Goal: Task Accomplishment & Management: Complete application form

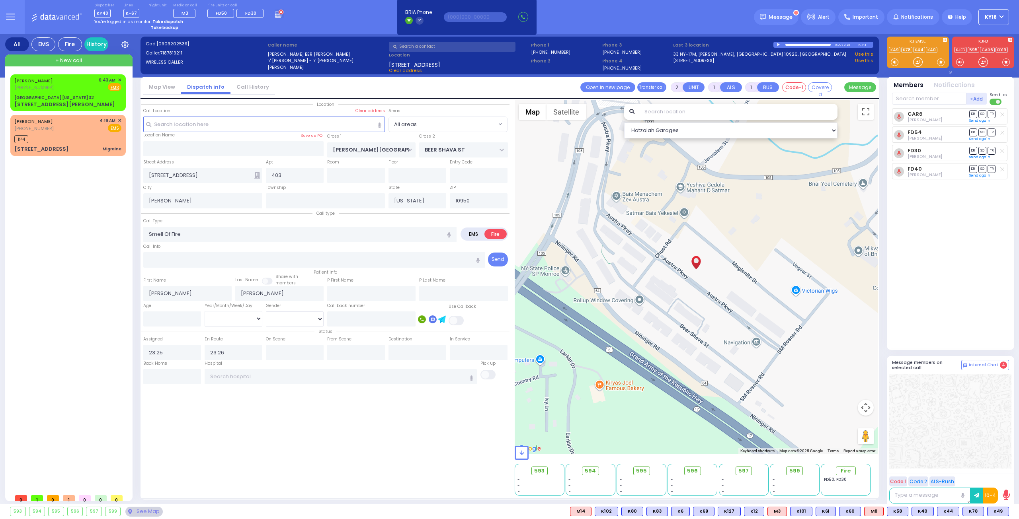
select select
click at [64, 142] on div "K44" at bounding box center [67, 138] width 107 height 10
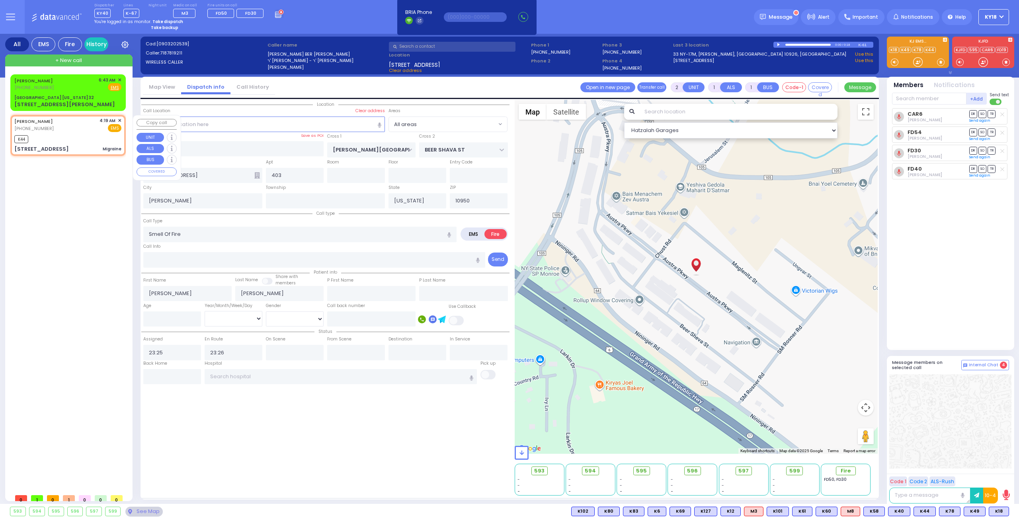
type input "1"
type input "0"
select select
type input "Migraine"
radio input "true"
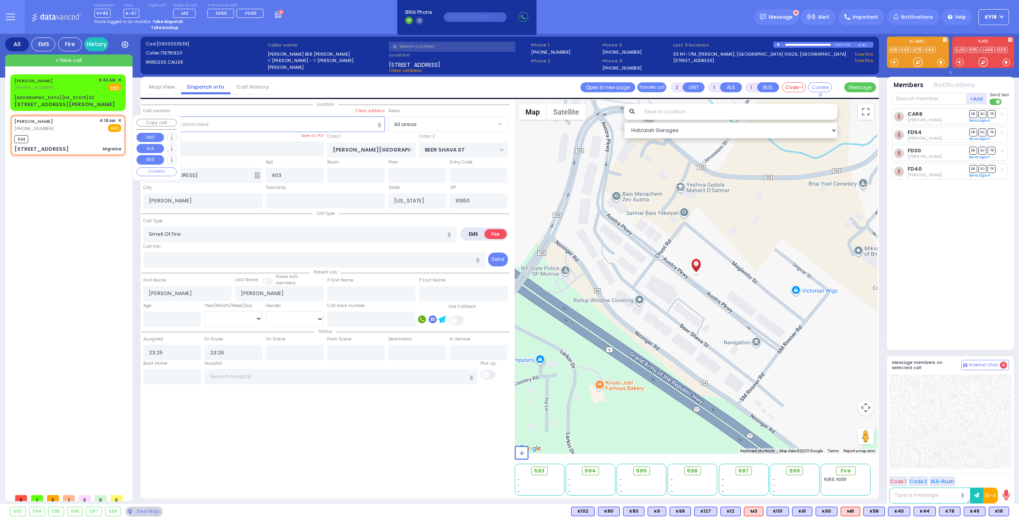
type input "ARON"
type input "[PERSON_NAME]"
select select
type input "04:19"
type input "04:22"
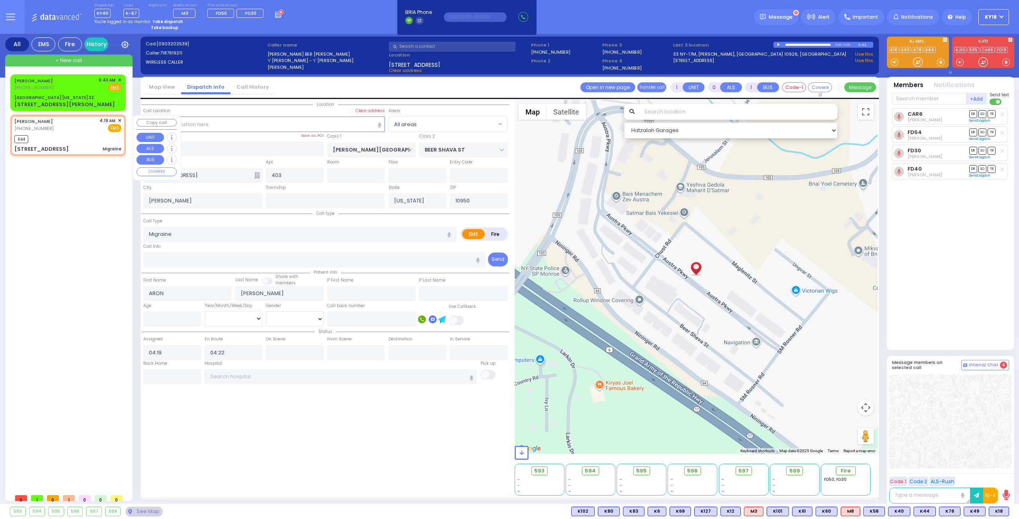
select select "Hatzalah Garages"
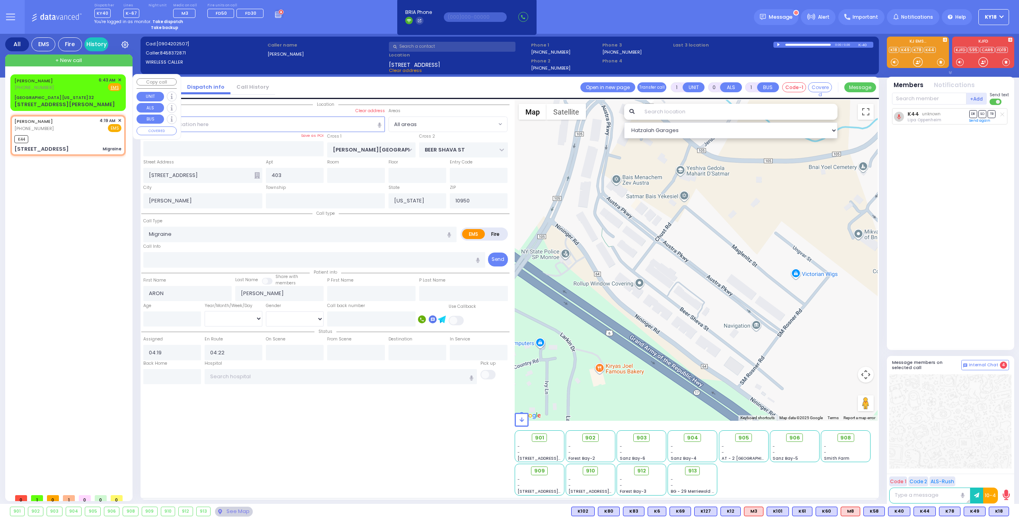
type input "[STREET_ADDRESS]"
type input "001"
click at [89, 101] on div "[STREET_ADDRESS][PERSON_NAME]" at bounding box center [67, 105] width 107 height 8
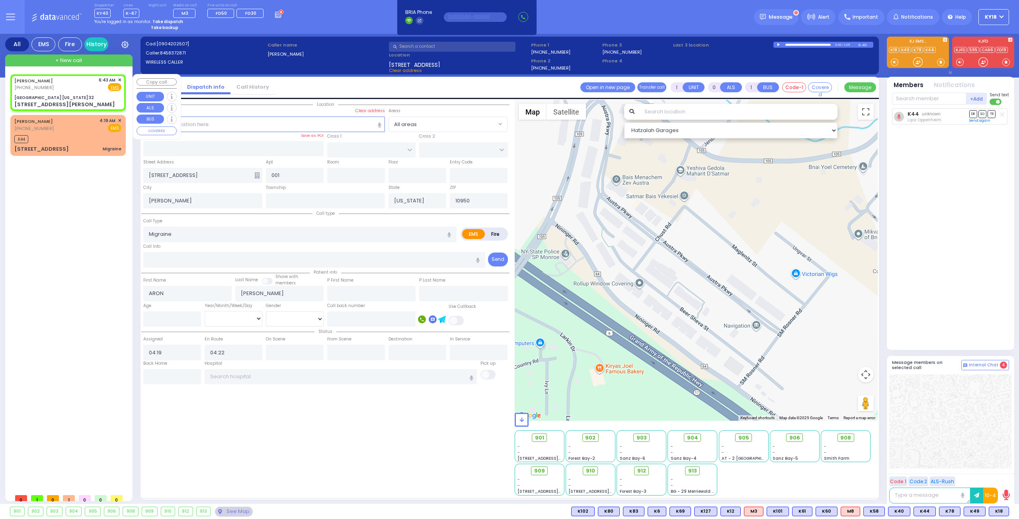
type input "2"
type input "1"
select select
radio input "true"
type input "21"
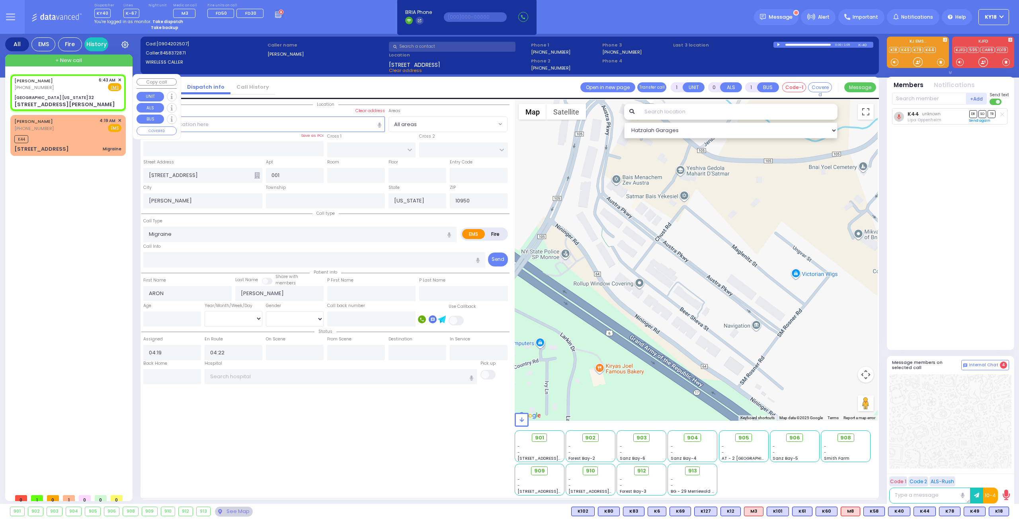
select select "Year"
type input "06:43"
type input "[GEOGRAPHIC_DATA] [US_STATE] 32"
type input "CENTRE DR"
type input "AVERILL AVE"
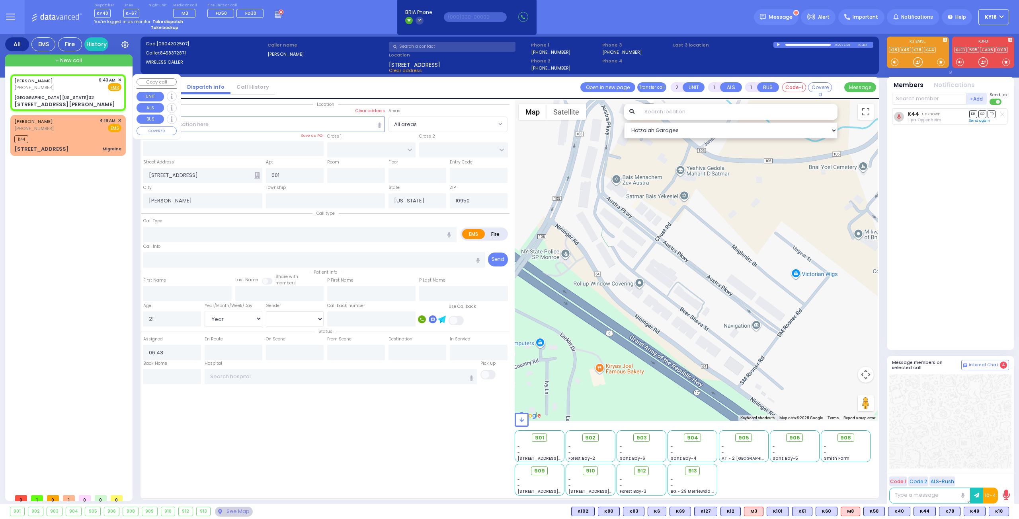
type input "[STREET_ADDRESS][PERSON_NAME]"
type input "Woodbury"
type input "10917"
select select "Hatzalah Garages"
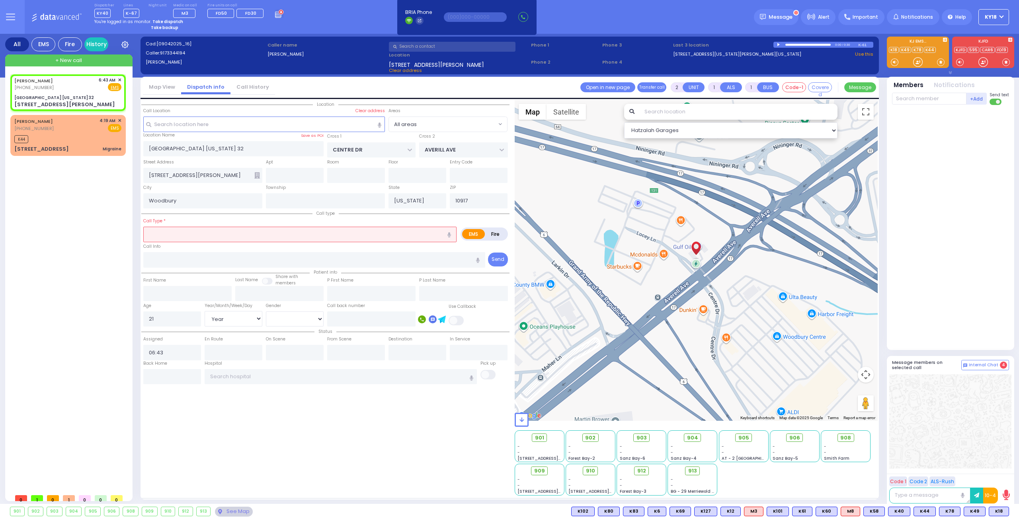
click at [189, 235] on input "text" at bounding box center [299, 234] width 313 height 15
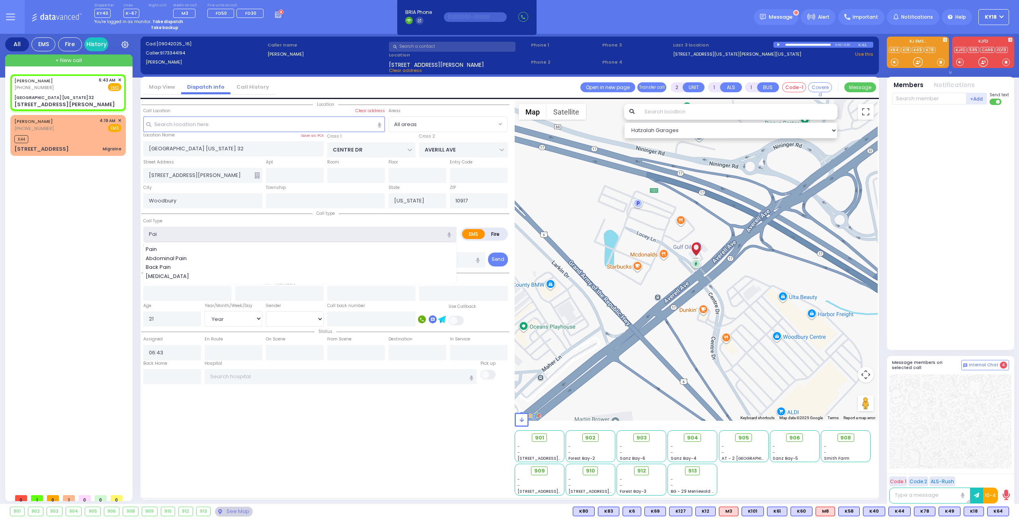
type input "Pain"
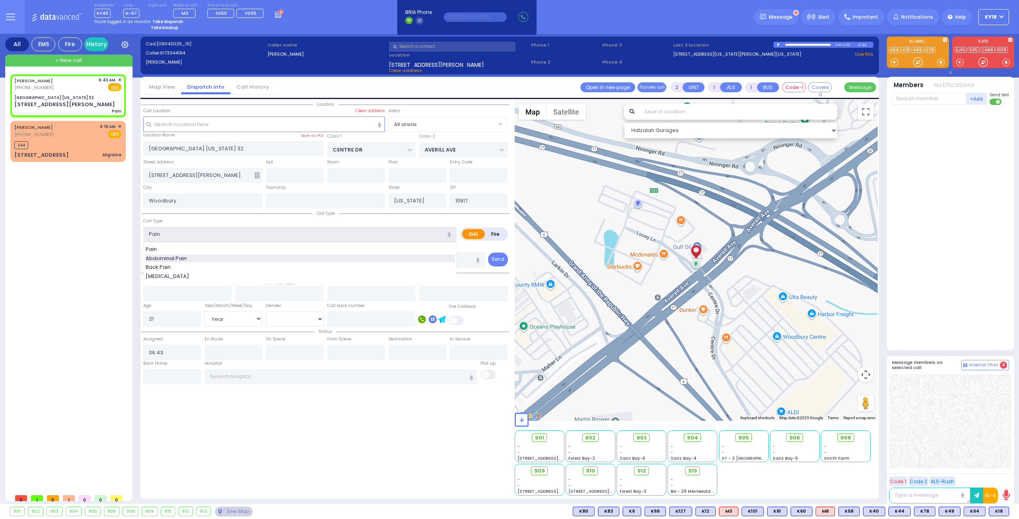
select select
radio input "true"
select select "Year"
select select "Hatzalah Garages"
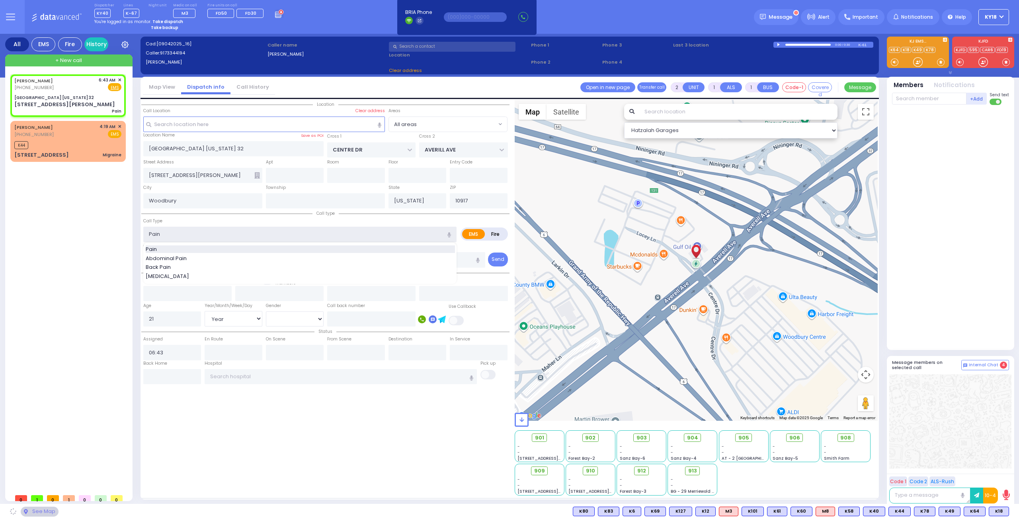
type input "Pain"
click at [154, 247] on span "Pain" at bounding box center [153, 250] width 14 height 8
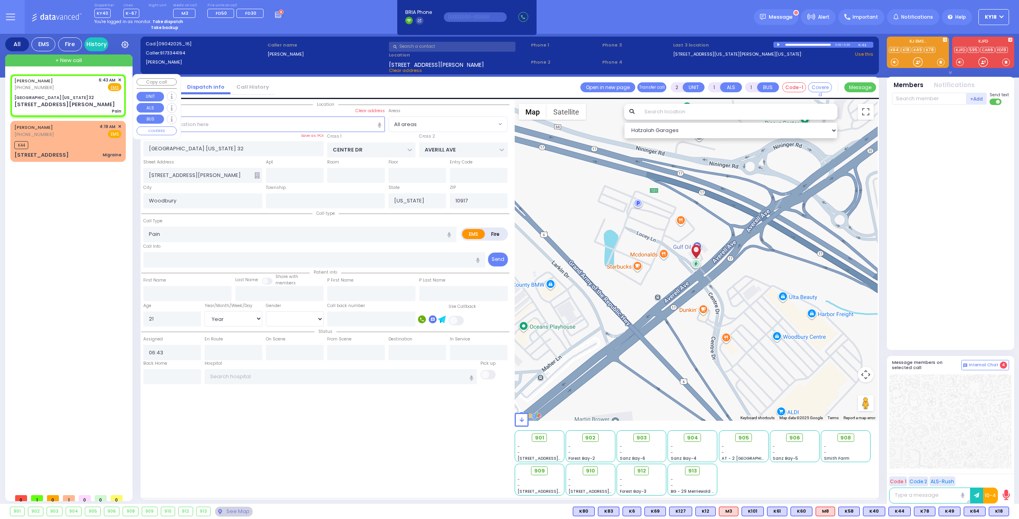
click at [58, 97] on div "[GEOGRAPHIC_DATA] [US_STATE] 32" at bounding box center [54, 98] width 80 height 6
select select
radio input "true"
select select "Year"
select select "Hatzalah Garages"
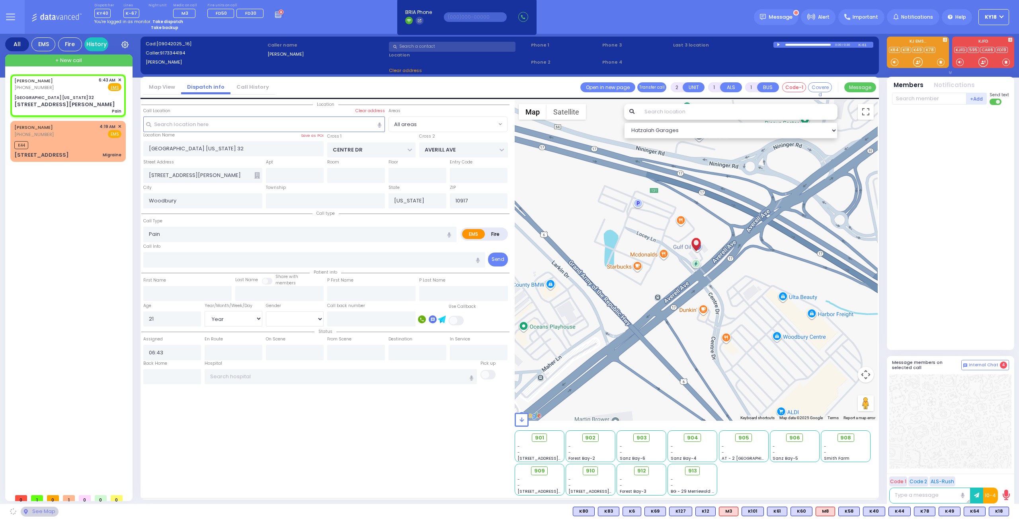
select select
radio input "true"
select select "Year"
select select "Hatzalah Garages"
click at [300, 317] on select "[DEMOGRAPHIC_DATA] [DEMOGRAPHIC_DATA]" at bounding box center [295, 319] width 58 height 15
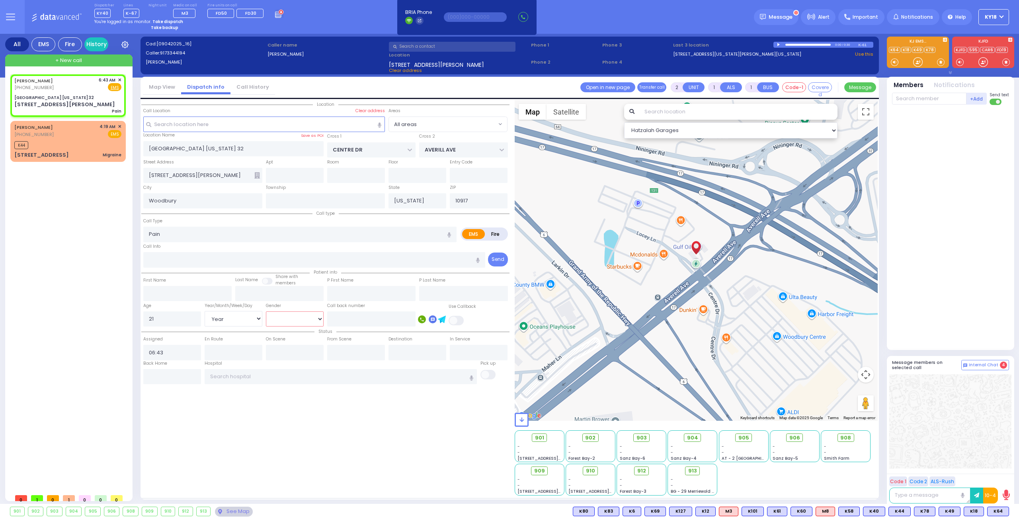
select select "[DEMOGRAPHIC_DATA]"
click at [266, 312] on select "[DEMOGRAPHIC_DATA] [DEMOGRAPHIC_DATA]" at bounding box center [295, 319] width 58 height 15
select select
radio input "true"
select select "Year"
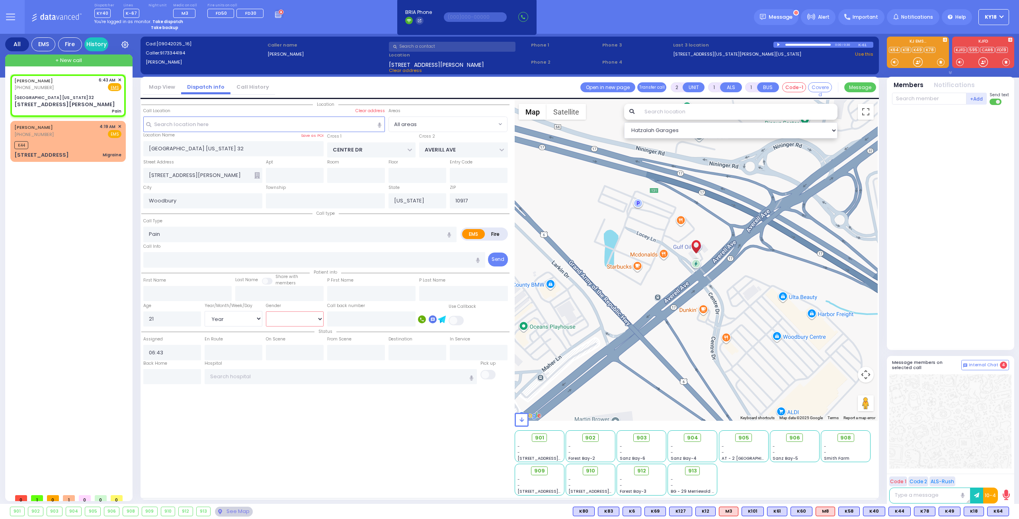
select select "[DEMOGRAPHIC_DATA]"
select select "Hatzalah Garages"
click at [995, 511] on span "K64" at bounding box center [998, 511] width 21 height 9
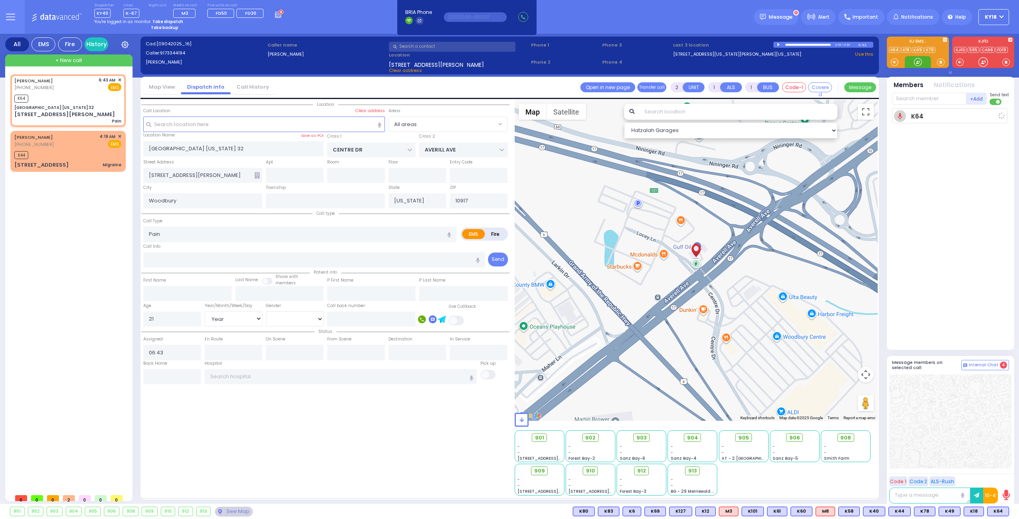
select select
radio input "true"
select select "Year"
select select "[DEMOGRAPHIC_DATA]"
type input "06:48"
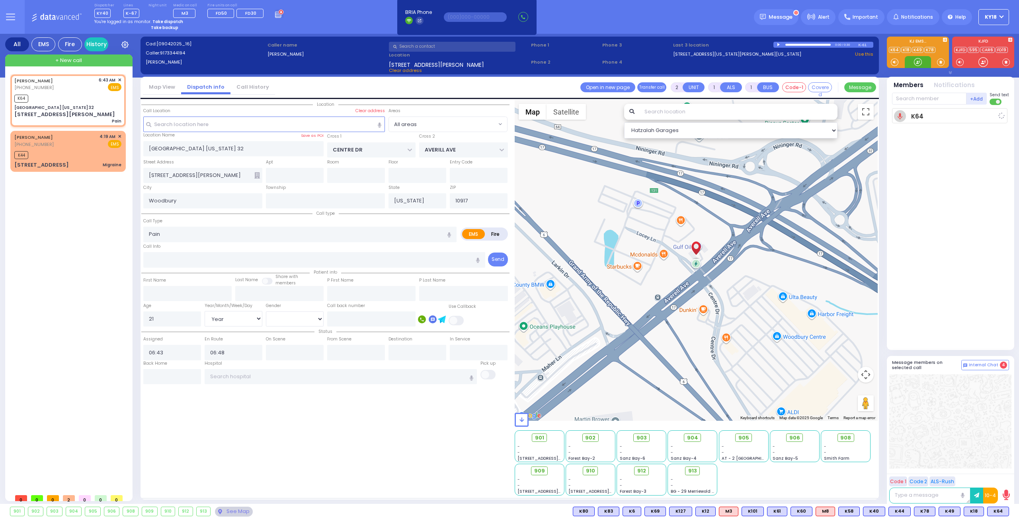
select select "Hatzalah Garages"
click at [90, 113] on div "[STREET_ADDRESS][PERSON_NAME] Pain" at bounding box center [67, 118] width 107 height 14
select select
radio input "true"
select select "Year"
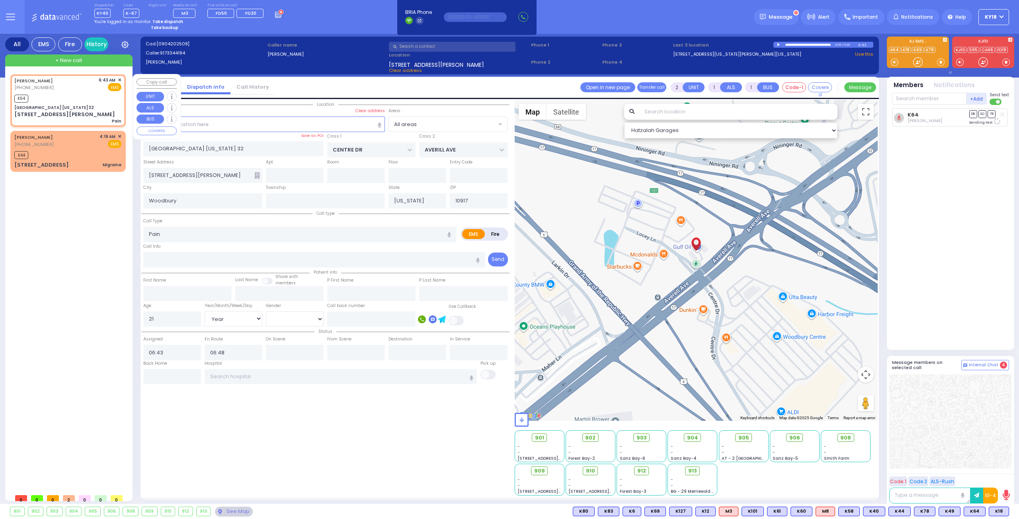
select select "[DEMOGRAPHIC_DATA]"
select select "Hatzalah Garages"
click at [219, 374] on input "text" at bounding box center [341, 376] width 273 height 15
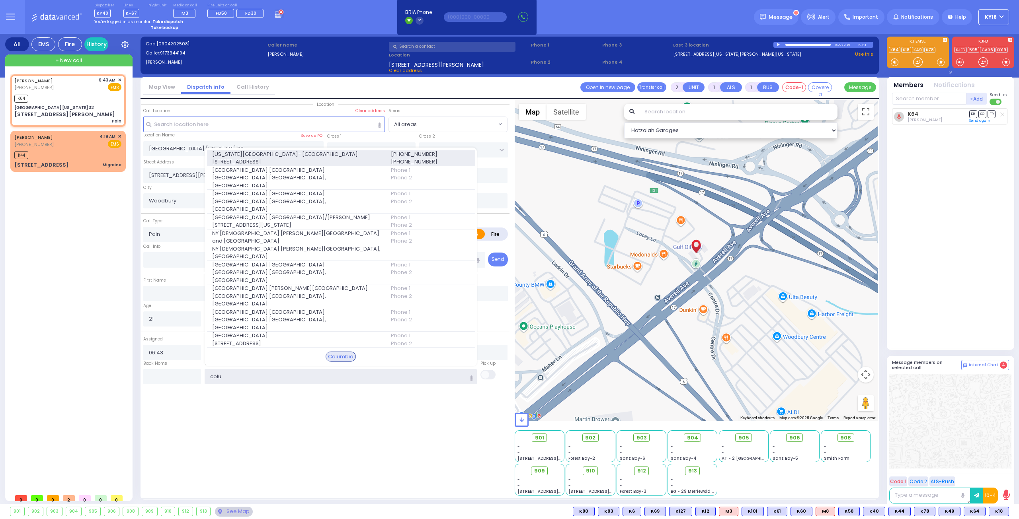
type input "colu"
click at [365, 158] on span "[US_STATE][GEOGRAPHIC_DATA]- [GEOGRAPHIC_DATA]" at bounding box center [296, 154] width 169 height 8
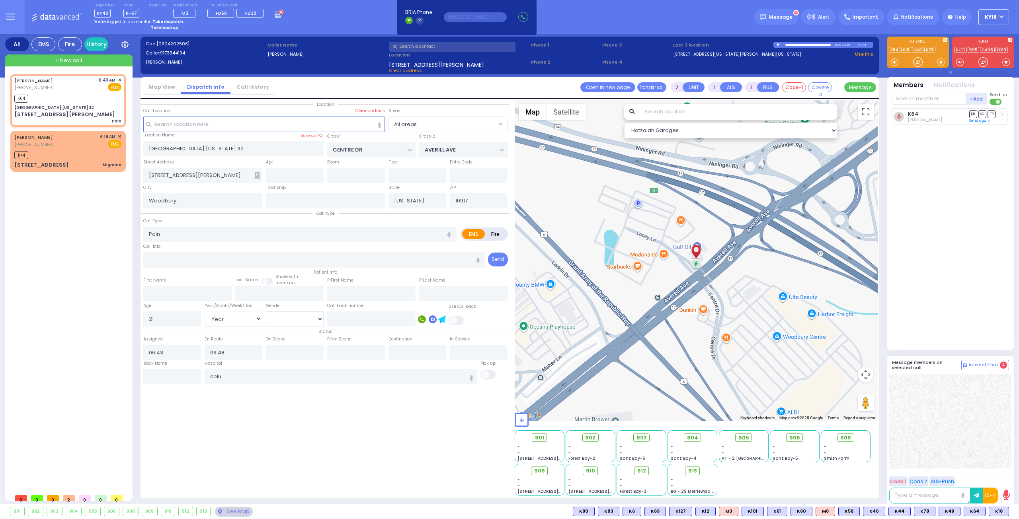
select select
radio input "true"
select select "Year"
select select "[DEMOGRAPHIC_DATA]"
type input "[US_STATE][GEOGRAPHIC_DATA]- [GEOGRAPHIC_DATA]"
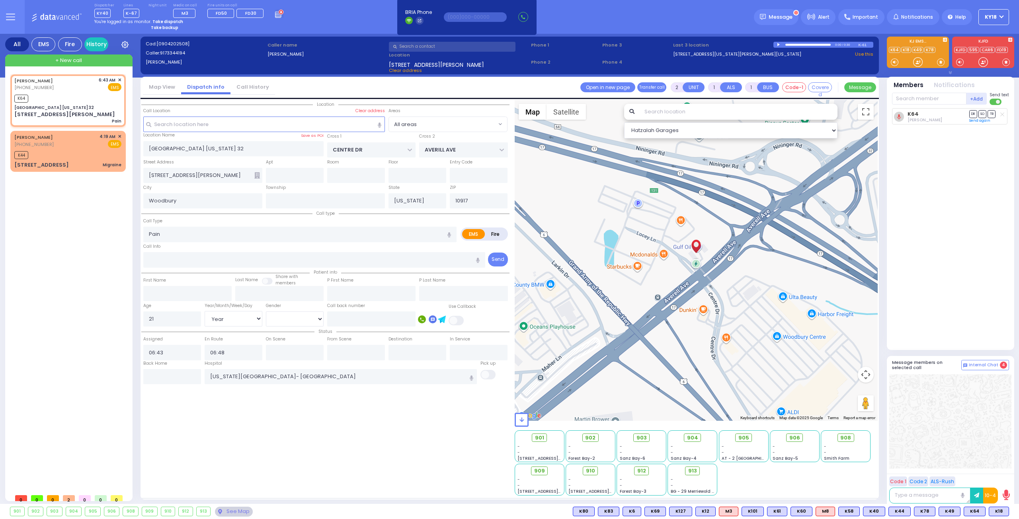
select select "Hatzalah Garages"
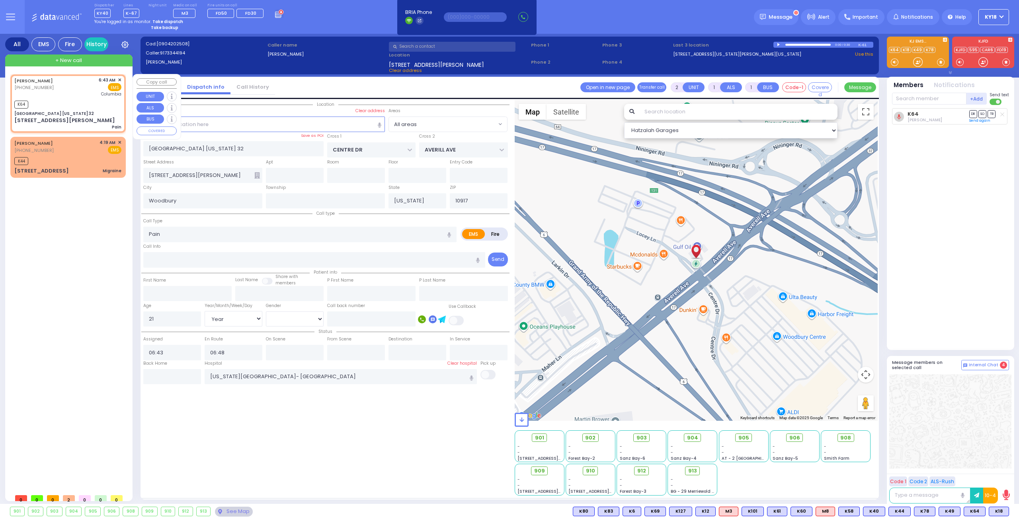
click at [92, 100] on div "K64" at bounding box center [67, 104] width 107 height 10
select select
radio input "true"
select select "Year"
select select "[DEMOGRAPHIC_DATA]"
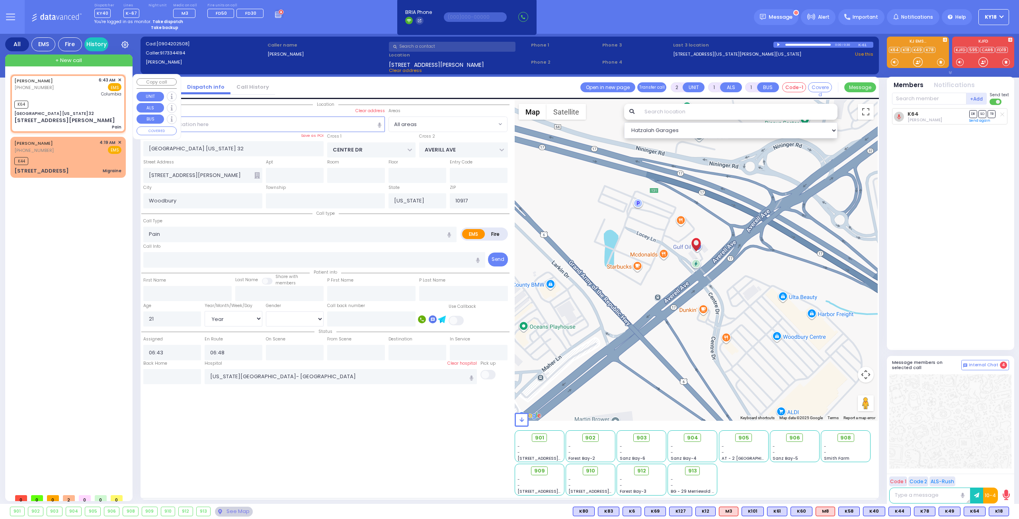
select select "Hatzalah Garages"
click at [78, 109] on div "[PERSON_NAME] [PHONE_NUMBER] 6:43 AM ✕ EMS Columbia K64 Pain" at bounding box center [68, 104] width 112 height 56
select select
radio input "true"
select select "Year"
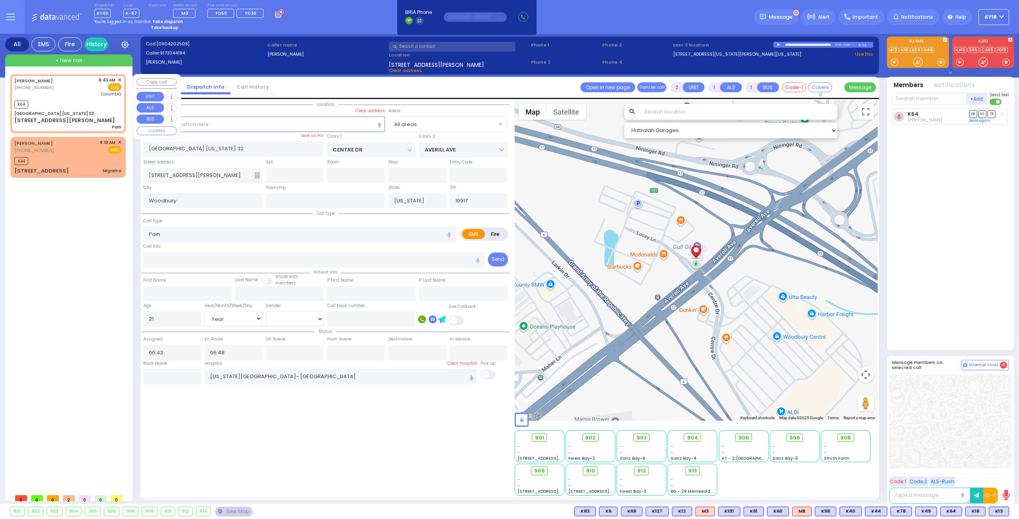
select select "[DEMOGRAPHIC_DATA]"
select select "Hatzalah Garages"
click at [72, 109] on div "[PERSON_NAME] [PHONE_NUMBER] 6:43 AM ✕ EMS Columbia K64 Pain" at bounding box center [68, 104] width 112 height 56
select select
radio input "true"
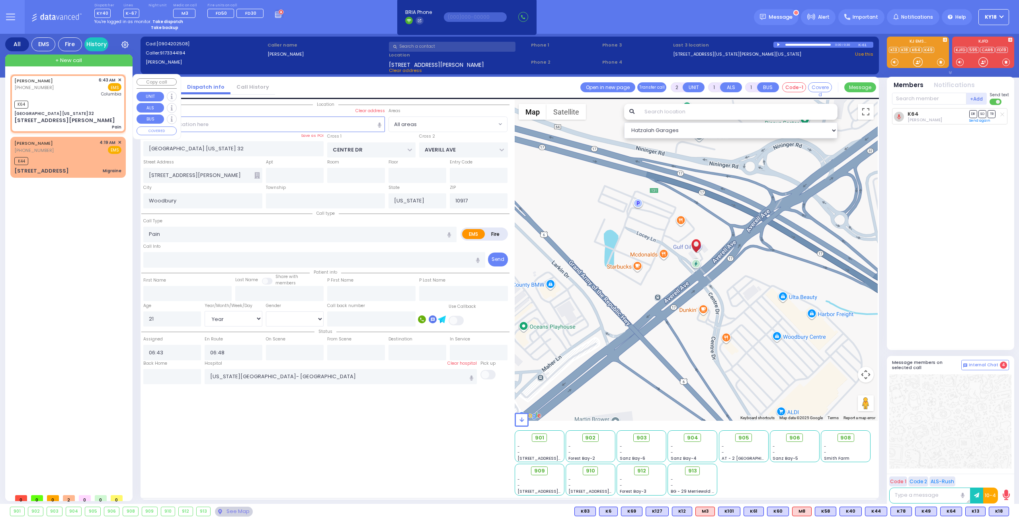
select select "Year"
select select "[DEMOGRAPHIC_DATA]"
select select "Hatzalah Garages"
click at [976, 512] on span "K13" at bounding box center [976, 511] width 20 height 9
select select
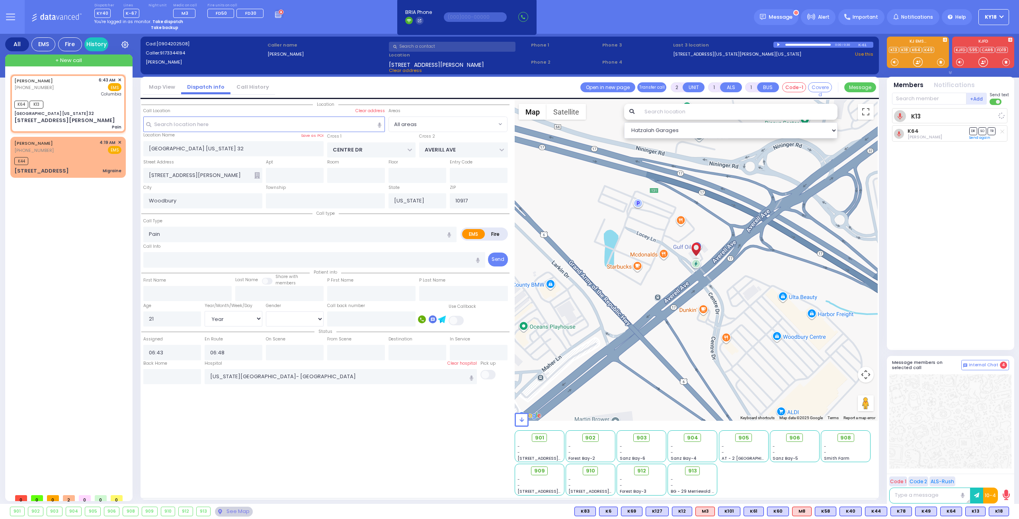
radio input "true"
select select "Year"
select select "[DEMOGRAPHIC_DATA]"
select select "Hatzalah Garages"
click at [90, 106] on div "K64 K13" at bounding box center [67, 104] width 107 height 10
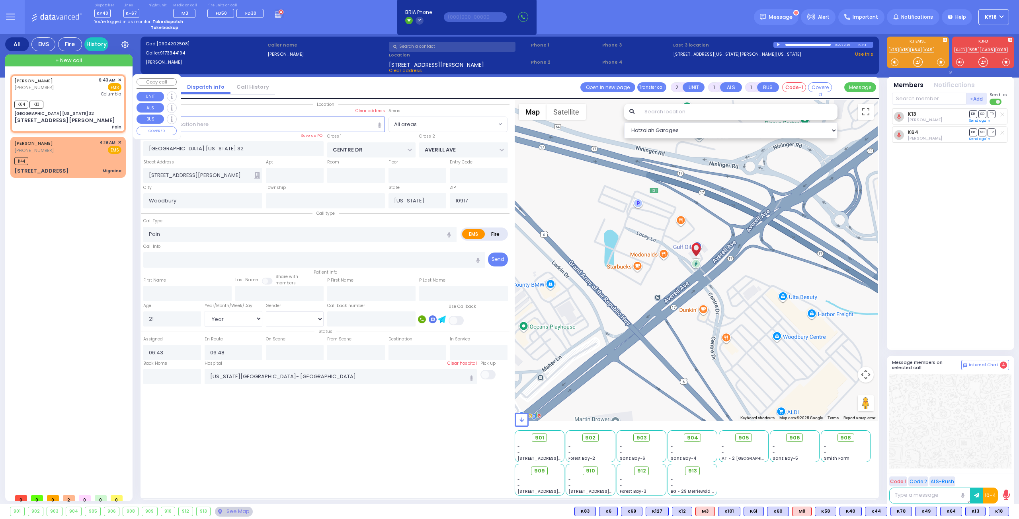
select select
radio input "true"
select select "Year"
select select "[DEMOGRAPHIC_DATA]"
select select "Hatzalah Garages"
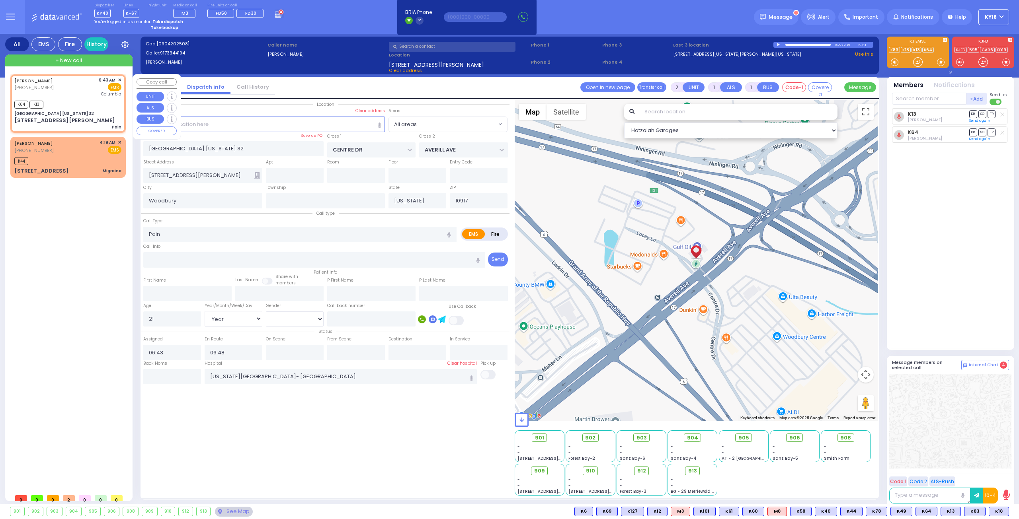
click at [84, 107] on div "K64 K13" at bounding box center [67, 104] width 107 height 10
select select
radio input "true"
select select "Year"
select select "[DEMOGRAPHIC_DATA]"
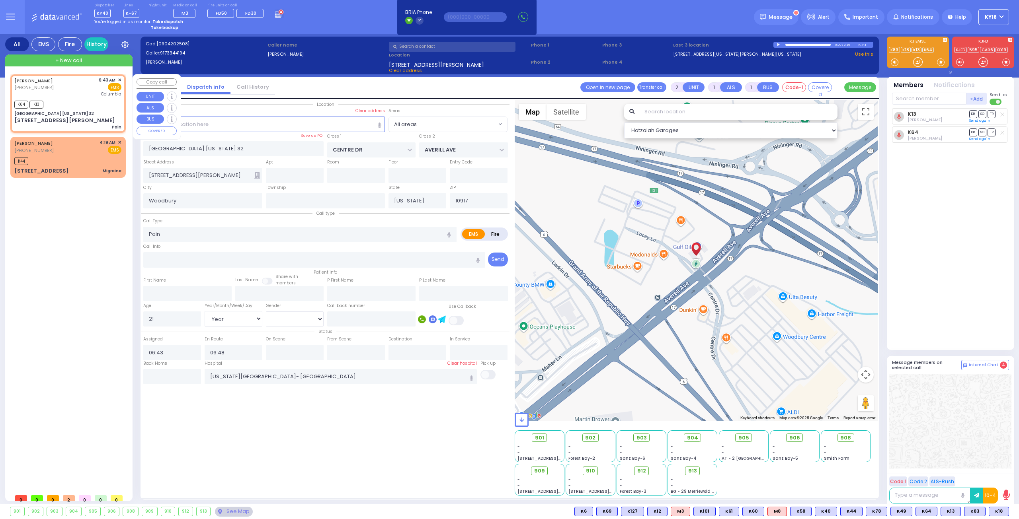
select select "Hatzalah Garages"
click at [1000, 511] on span "K83" at bounding box center [998, 511] width 21 height 9
select select
radio input "true"
select select "Year"
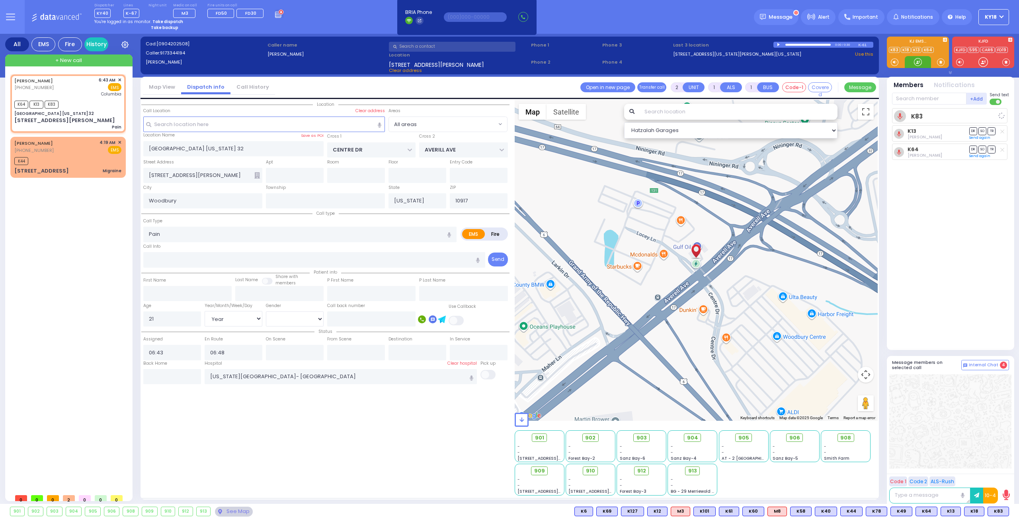
select select "[DEMOGRAPHIC_DATA]"
select select "Hatzalah Garages"
click at [109, 115] on div "[GEOGRAPHIC_DATA] [US_STATE] 32" at bounding box center [67, 114] width 107 height 6
select select
radio input "true"
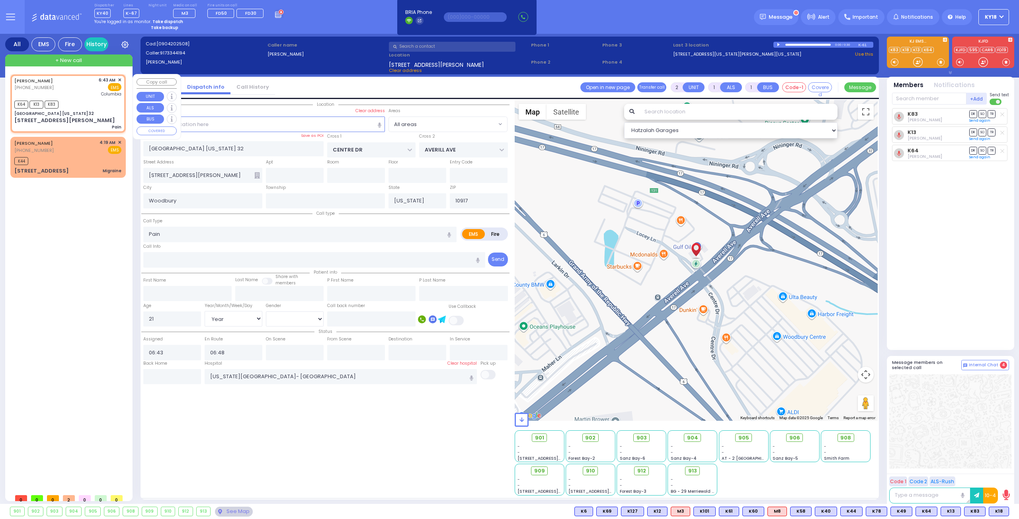
select select "Year"
select select "[DEMOGRAPHIC_DATA]"
select select "Hatzalah Garages"
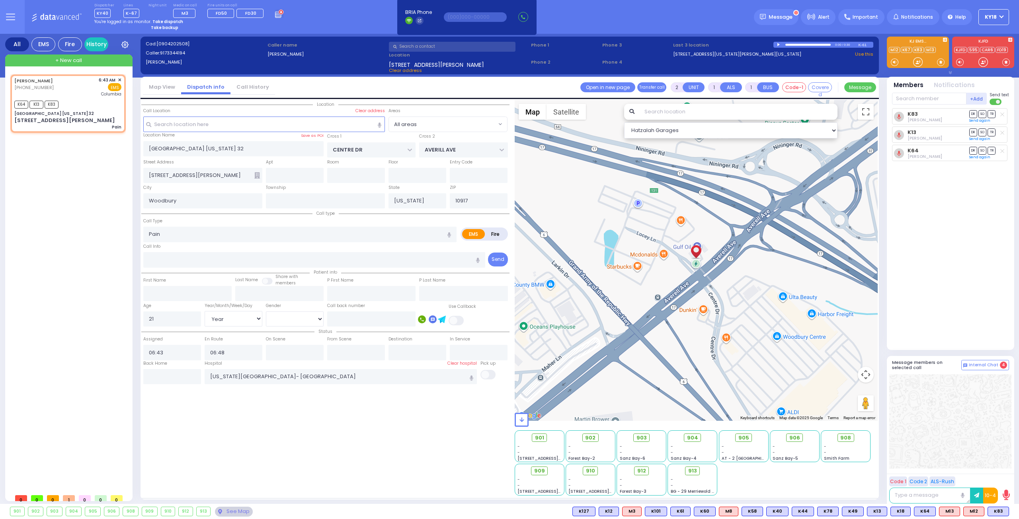
select select
radio input "true"
select select "Year"
select select "[DEMOGRAPHIC_DATA]"
select select "Hatzalah Garages"
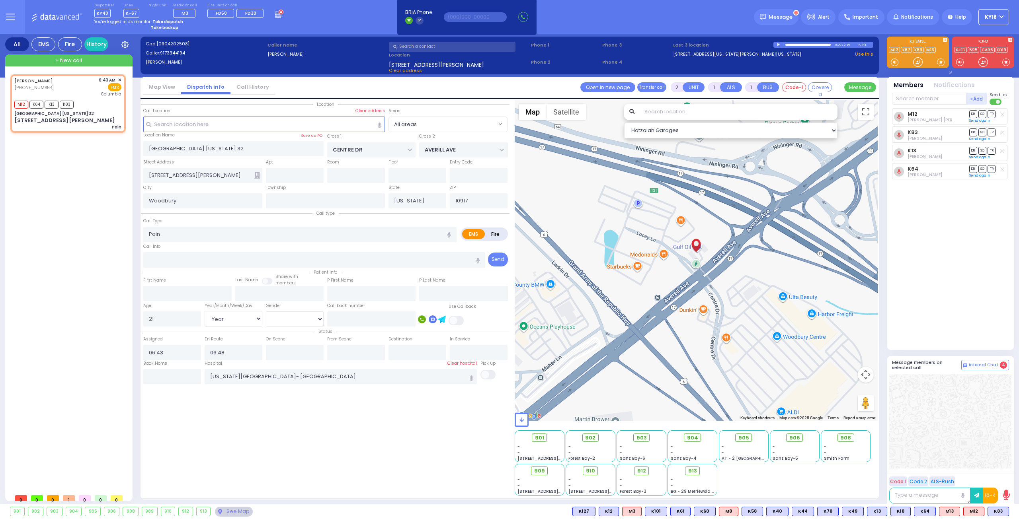
type input "6"
select select
radio input "true"
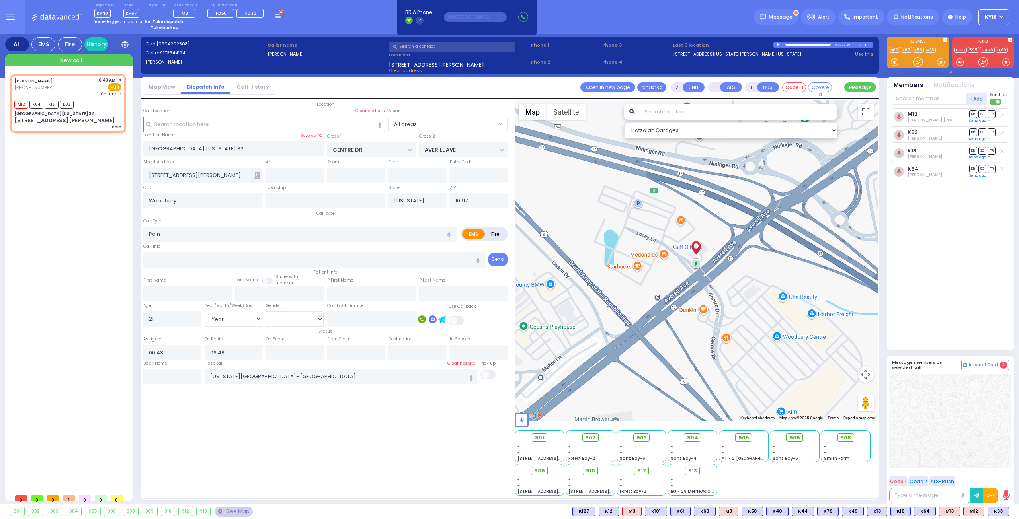
type input "Unknown"
select select "Year"
select select "[DEMOGRAPHIC_DATA]"
select select "Hatzalah Garages"
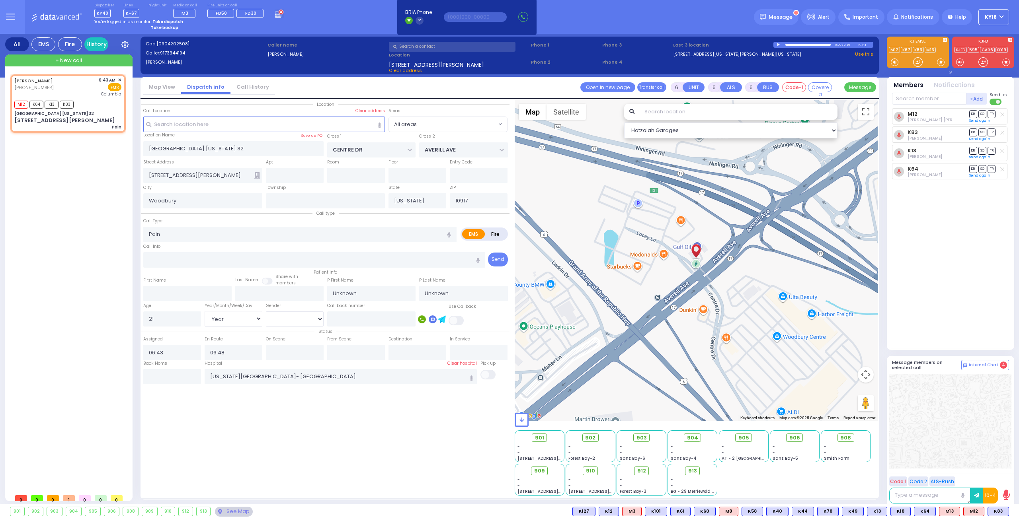
select select
radio input "true"
type input "[PERSON_NAME]"
select select "Year"
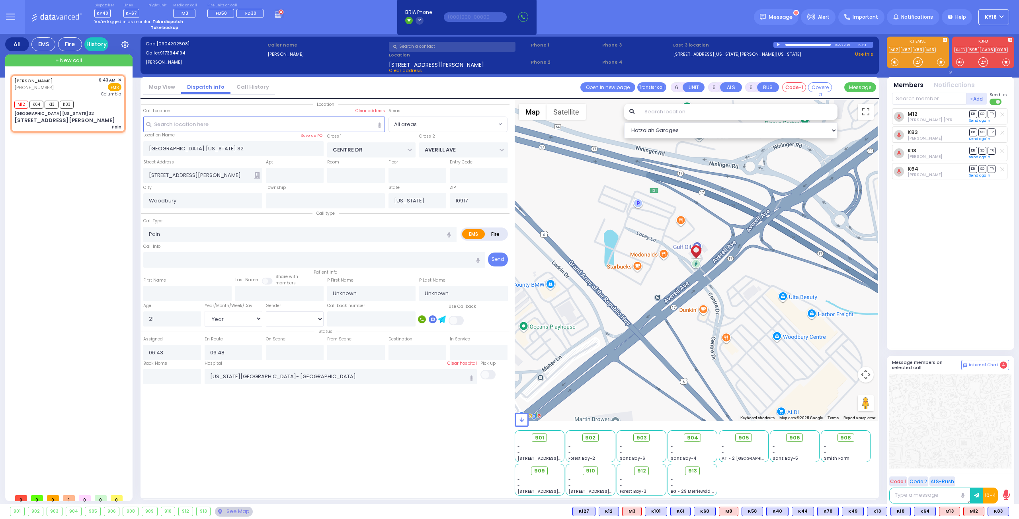
select select "[DEMOGRAPHIC_DATA]"
radio input "true"
select select "Year"
select select "[DEMOGRAPHIC_DATA]"
radio input "true"
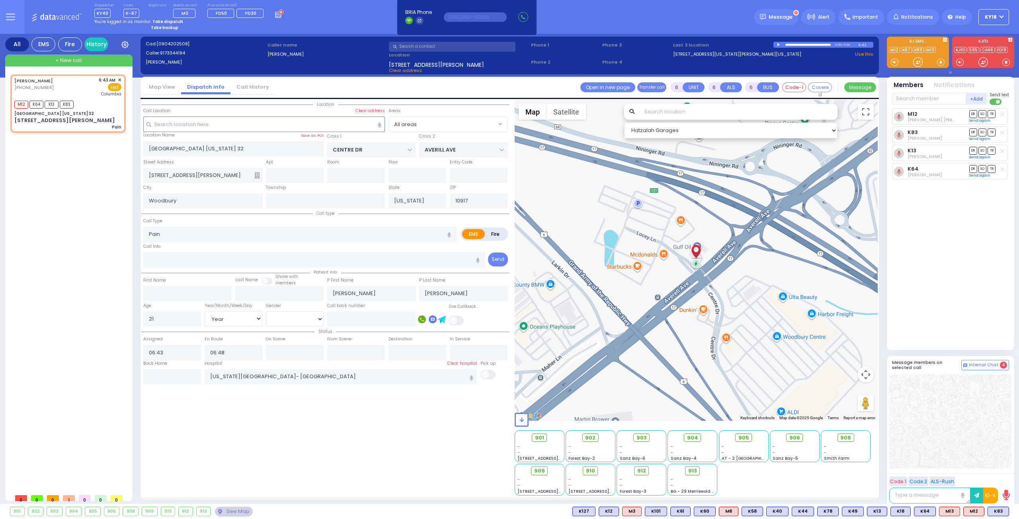
select select "Year"
select select "[DEMOGRAPHIC_DATA]"
radio input "true"
select select "Year"
select select "[DEMOGRAPHIC_DATA]"
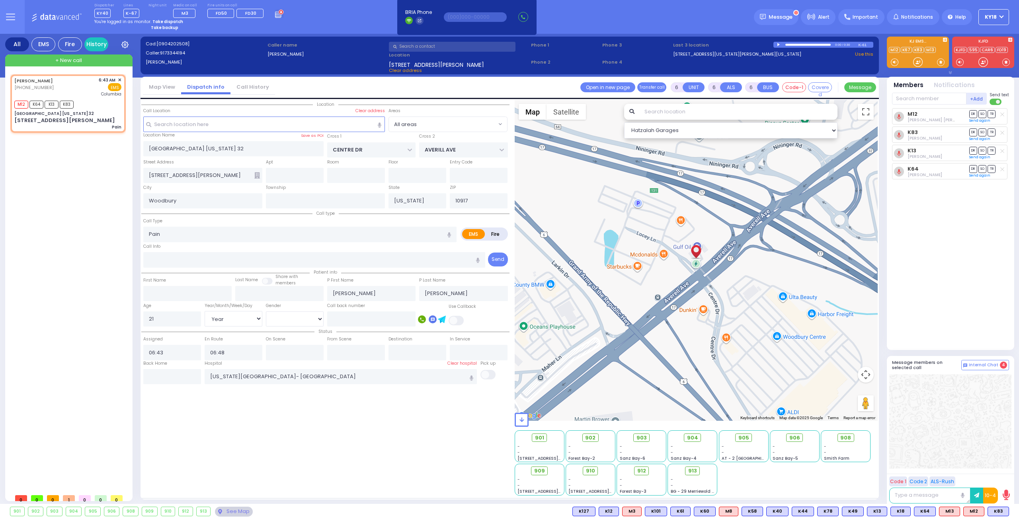
select select "All areas"
select select "Hatzalah Garages"
select select
radio input "true"
select select "Year"
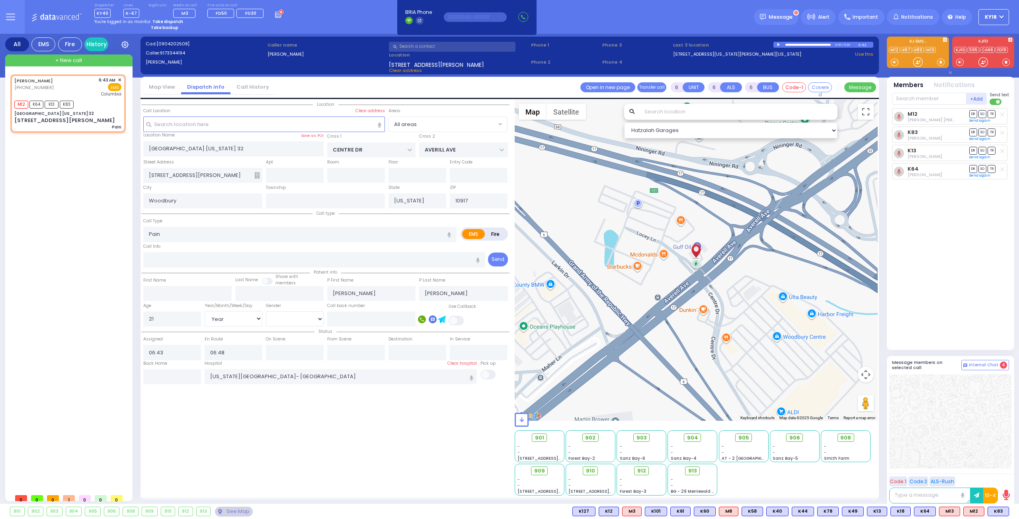
select select "[DEMOGRAPHIC_DATA]"
select select "Hatzalah Garages"
